Goal: Navigation & Orientation: Find specific page/section

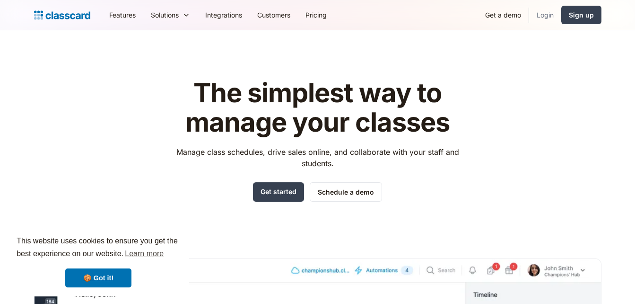
click at [553, 16] on link "Login" at bounding box center [545, 14] width 32 height 21
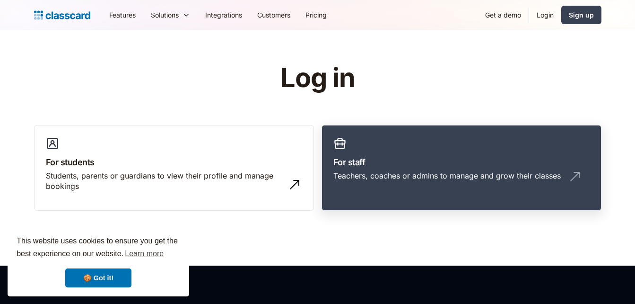
click at [415, 165] on h3 "For staff" at bounding box center [462, 162] width 256 height 13
